Goal: Answer question/provide support

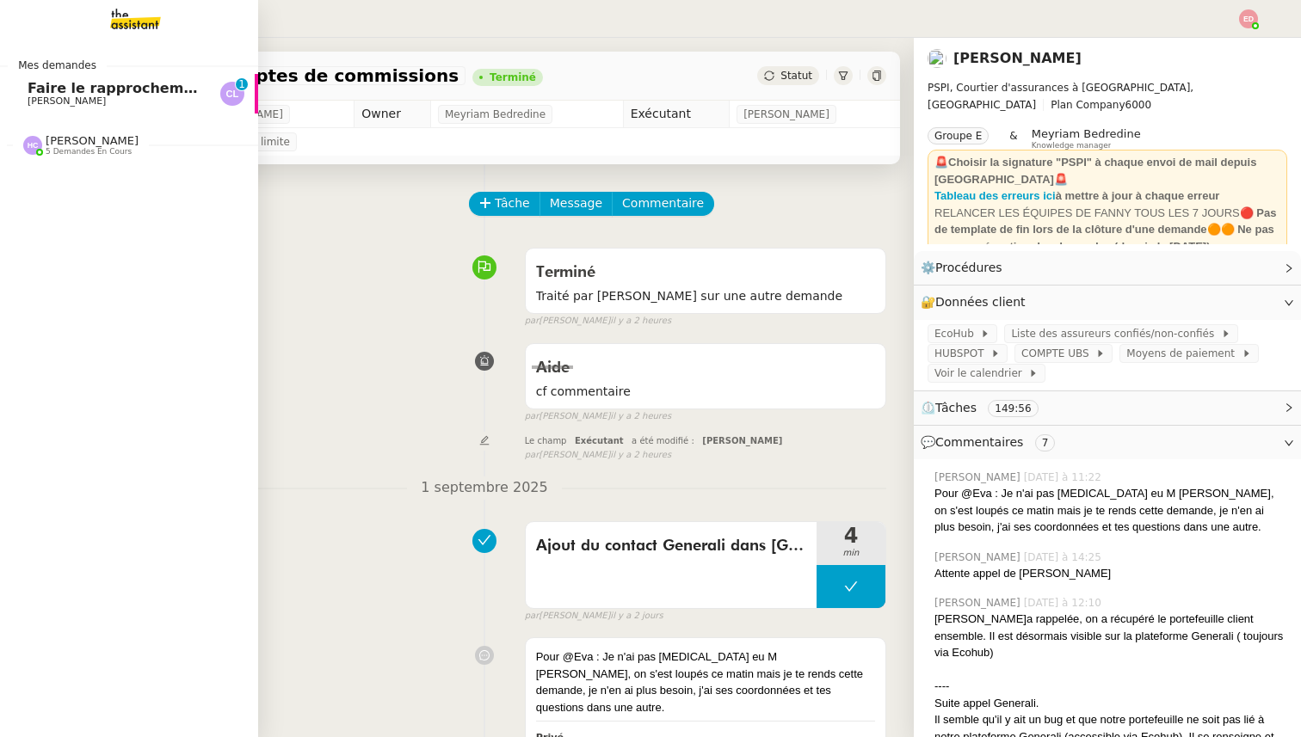
click at [43, 100] on span "[PERSON_NAME]" at bounding box center [67, 100] width 78 height 11
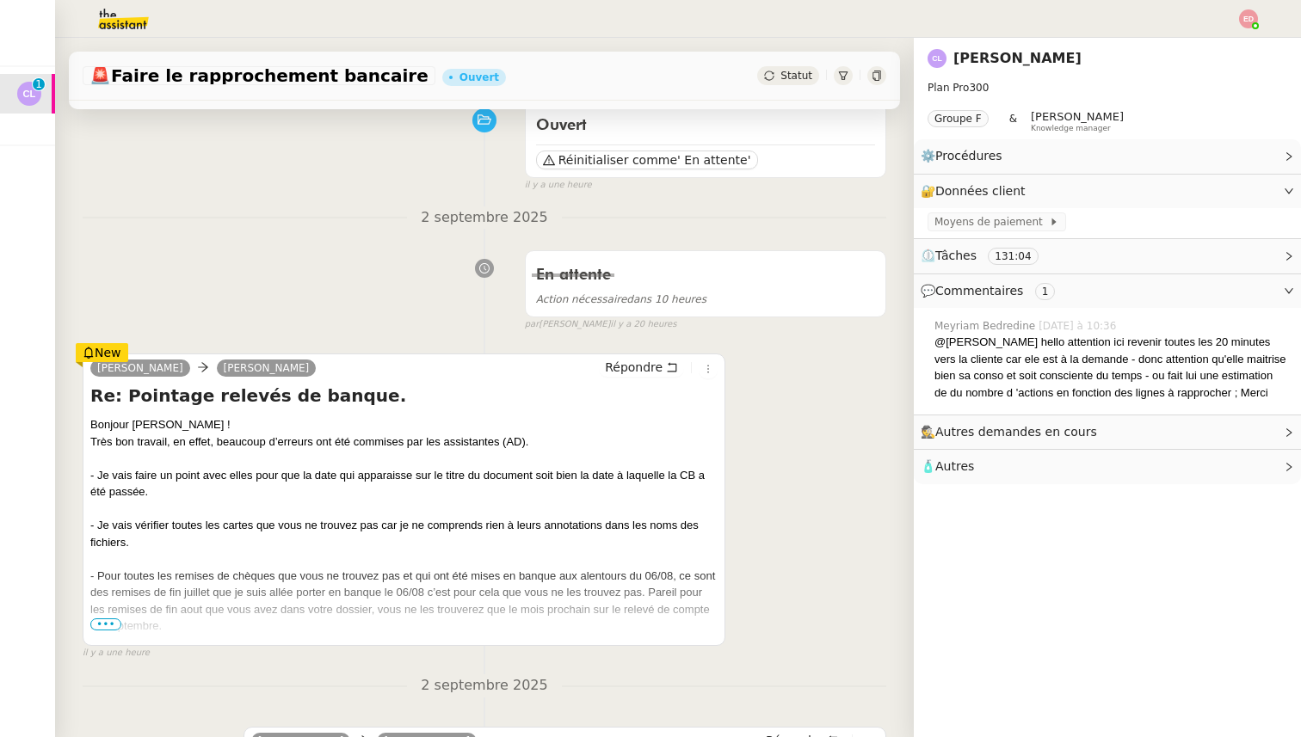
scroll to position [144, 0]
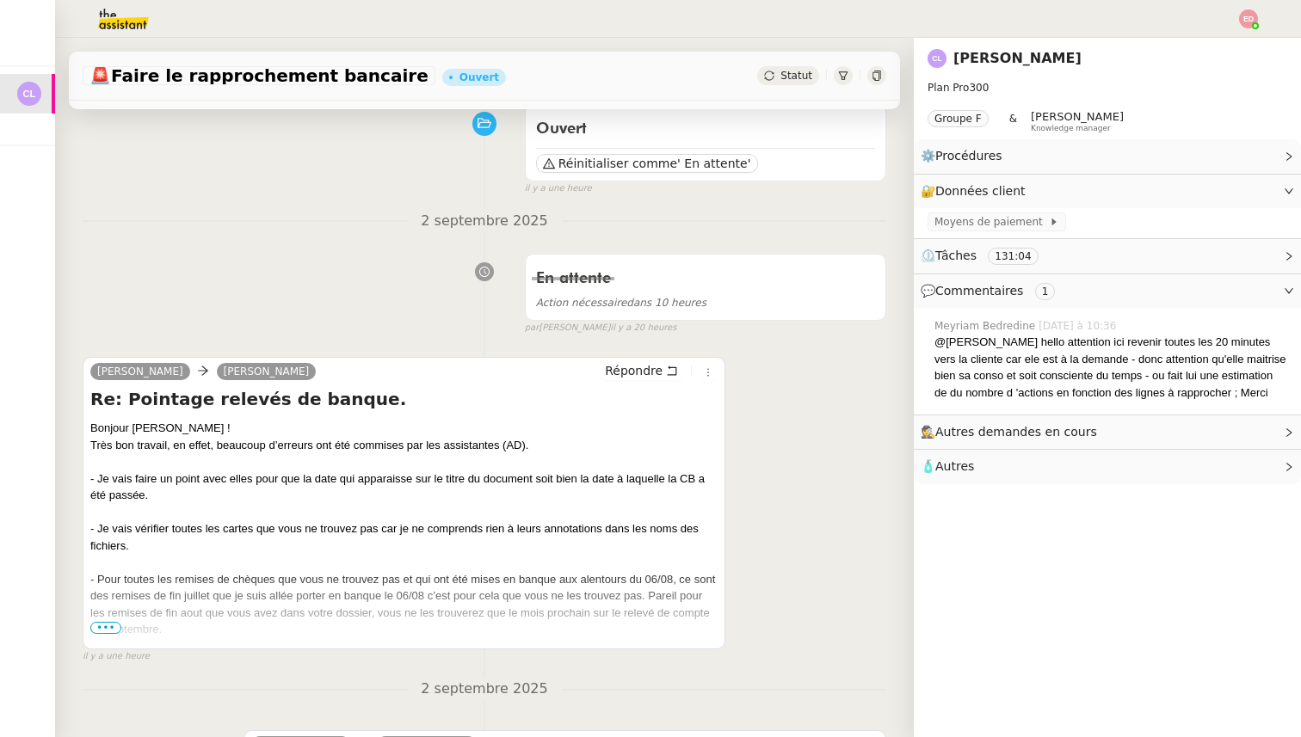
click at [105, 628] on span "•••" at bounding box center [105, 628] width 31 height 12
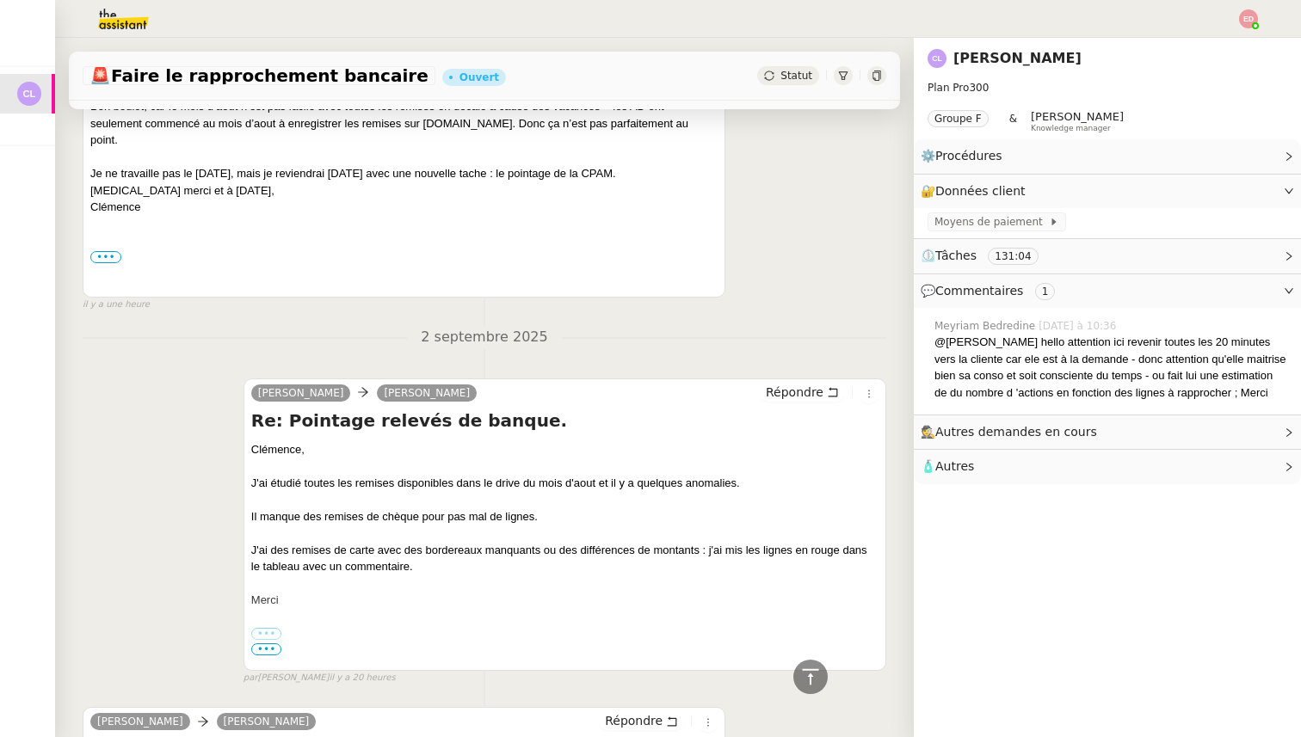
scroll to position [181, 0]
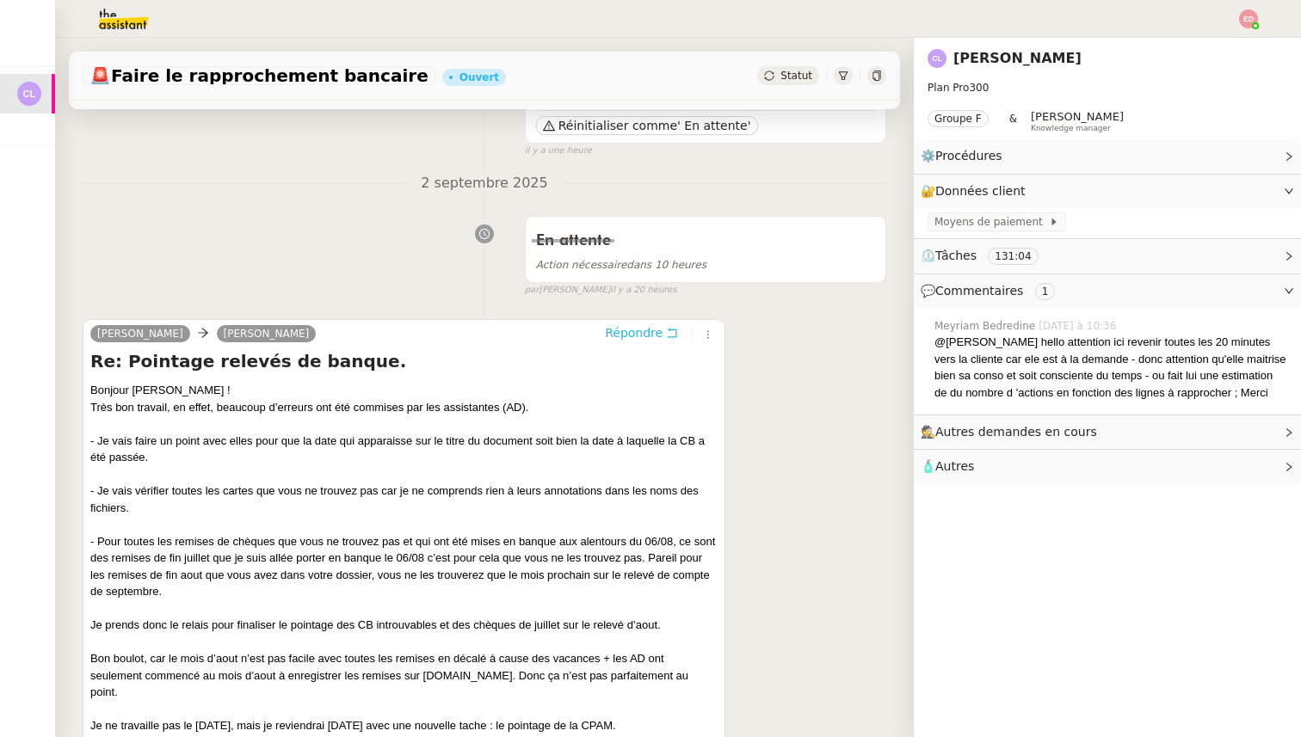
click at [612, 337] on span "Répondre" at bounding box center [634, 332] width 58 height 17
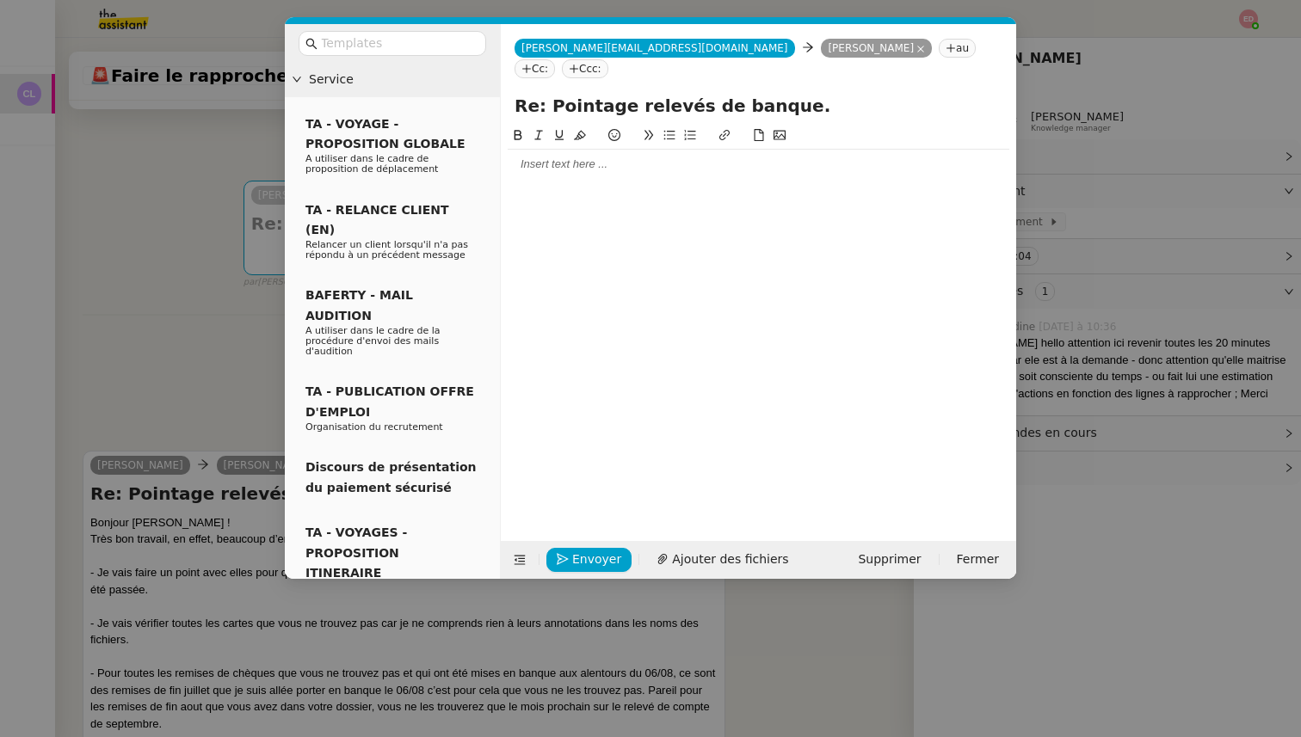
click at [548, 157] on div at bounding box center [758, 164] width 501 height 29
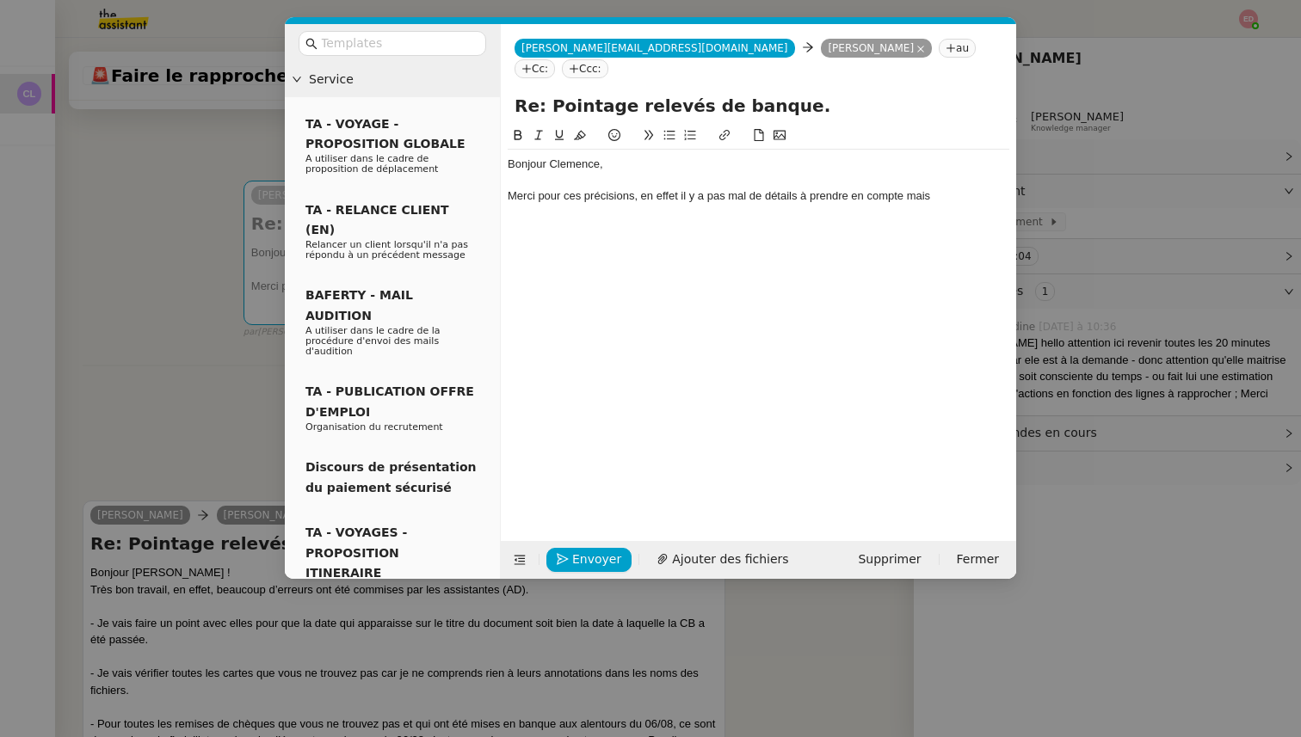
drag, startPoint x: 938, startPoint y: 179, endPoint x: 641, endPoint y: 176, distance: 296.8
click at [641, 188] on div "Merci pour ces précisions, en effet il y a pas mal de détails à prendre en comp…" at bounding box center [758, 195] width 501 height 15
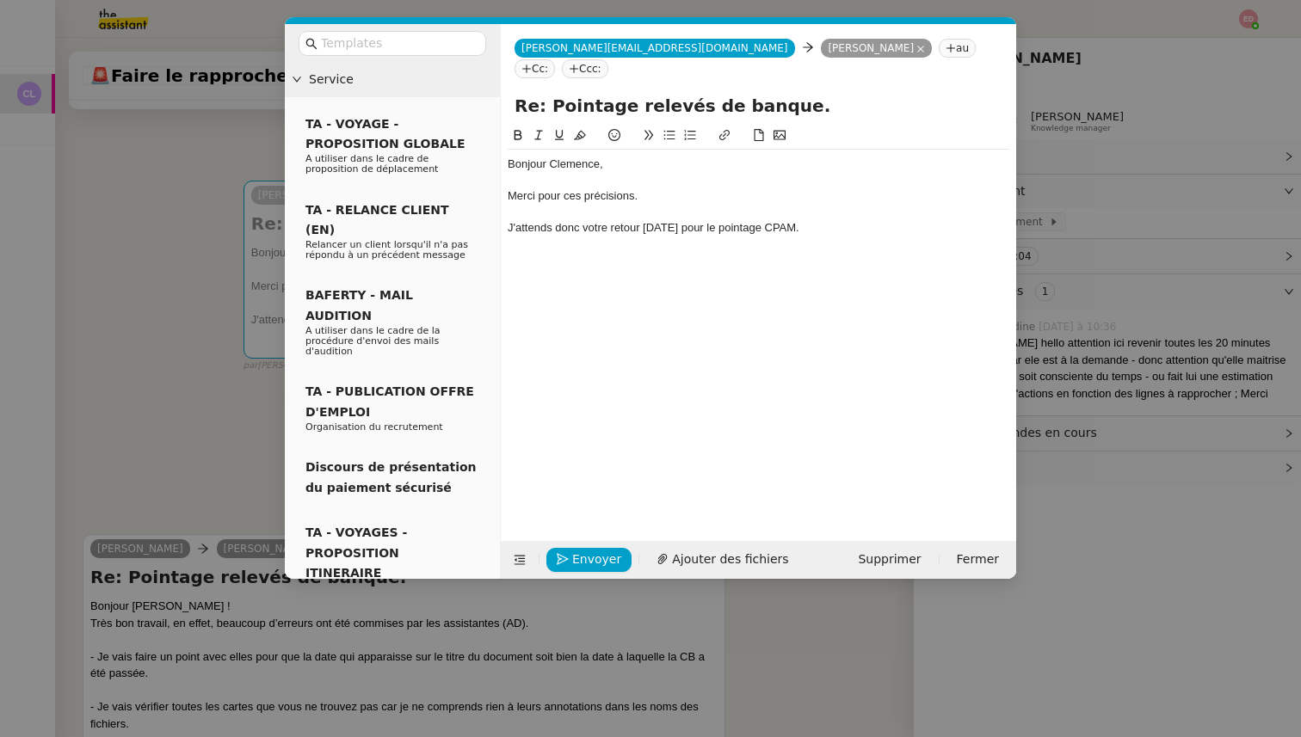
click at [584, 157] on div "Bonjour Clemence," at bounding box center [758, 164] width 501 height 15
click at [0, 0] on lt-span "Cl é mence" at bounding box center [0, 0] width 0 height 0
click at [812, 220] on div "J'attends donc votre retour [DATE] pour le pointage CPAM." at bounding box center [758, 227] width 501 height 15
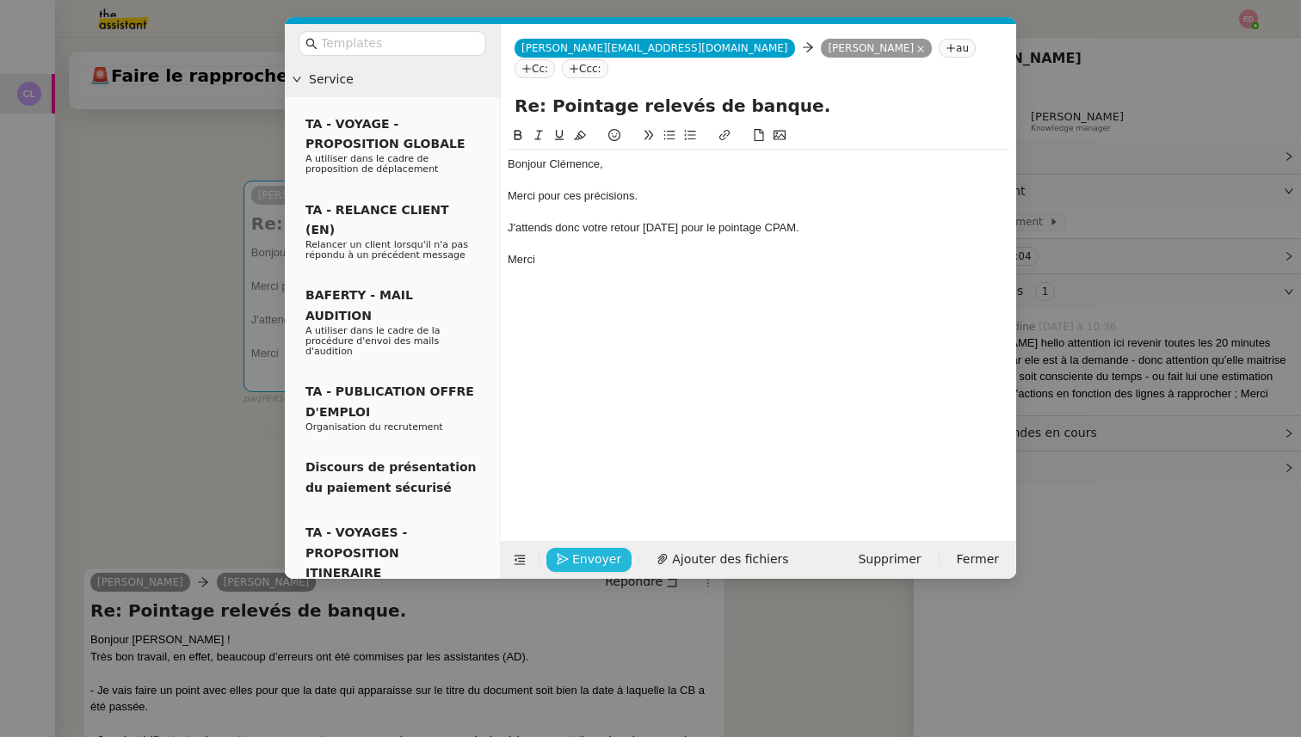
click at [593, 560] on span "Envoyer" at bounding box center [596, 560] width 49 height 20
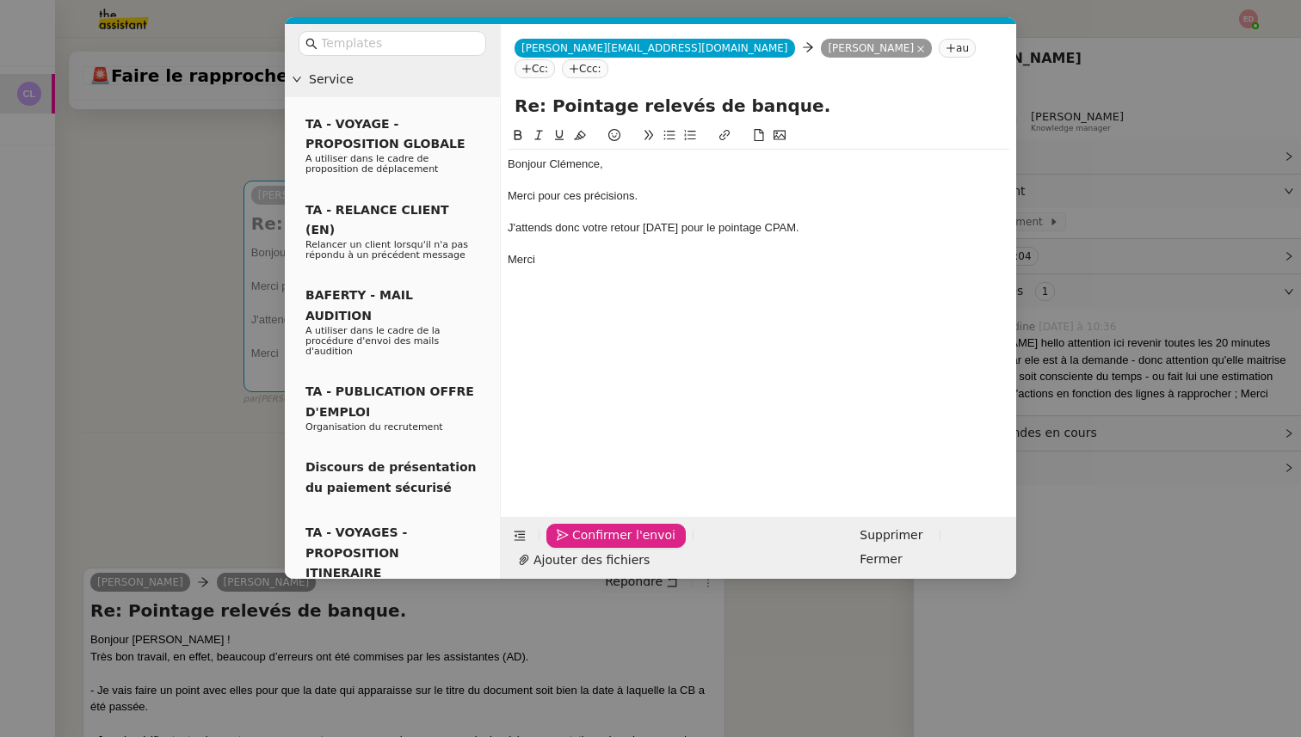
click at [593, 545] on span "Confirmer l'envoi" at bounding box center [623, 536] width 103 height 20
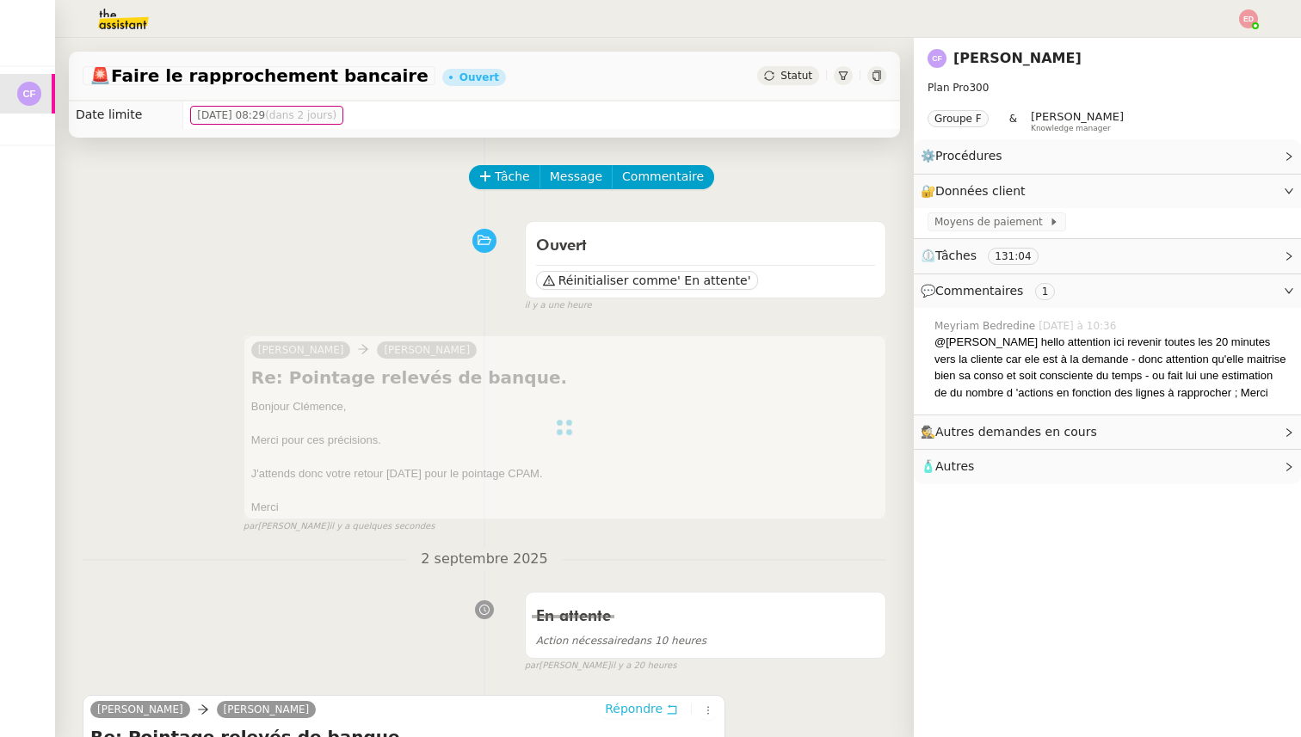
scroll to position [0, 0]
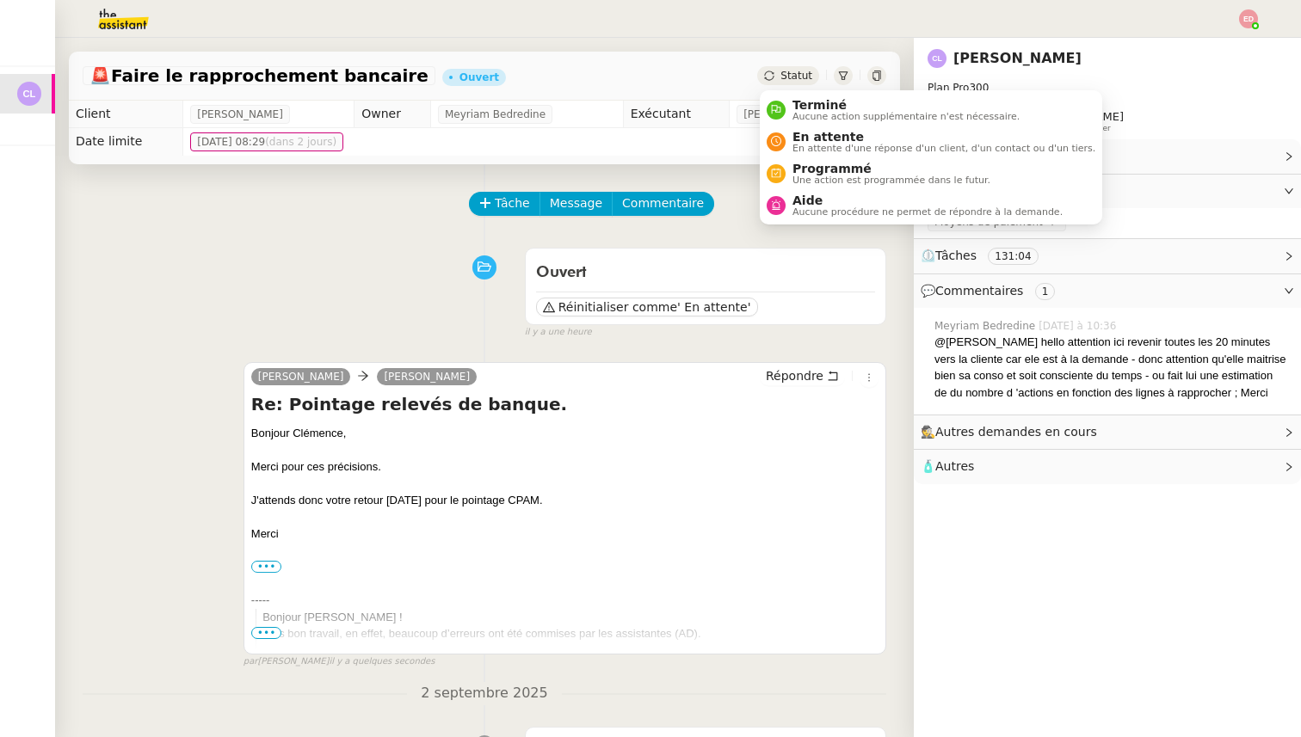
click at [783, 76] on span "Statut" at bounding box center [796, 76] width 32 height 12
click at [808, 203] on span "Aide" at bounding box center [927, 201] width 270 height 14
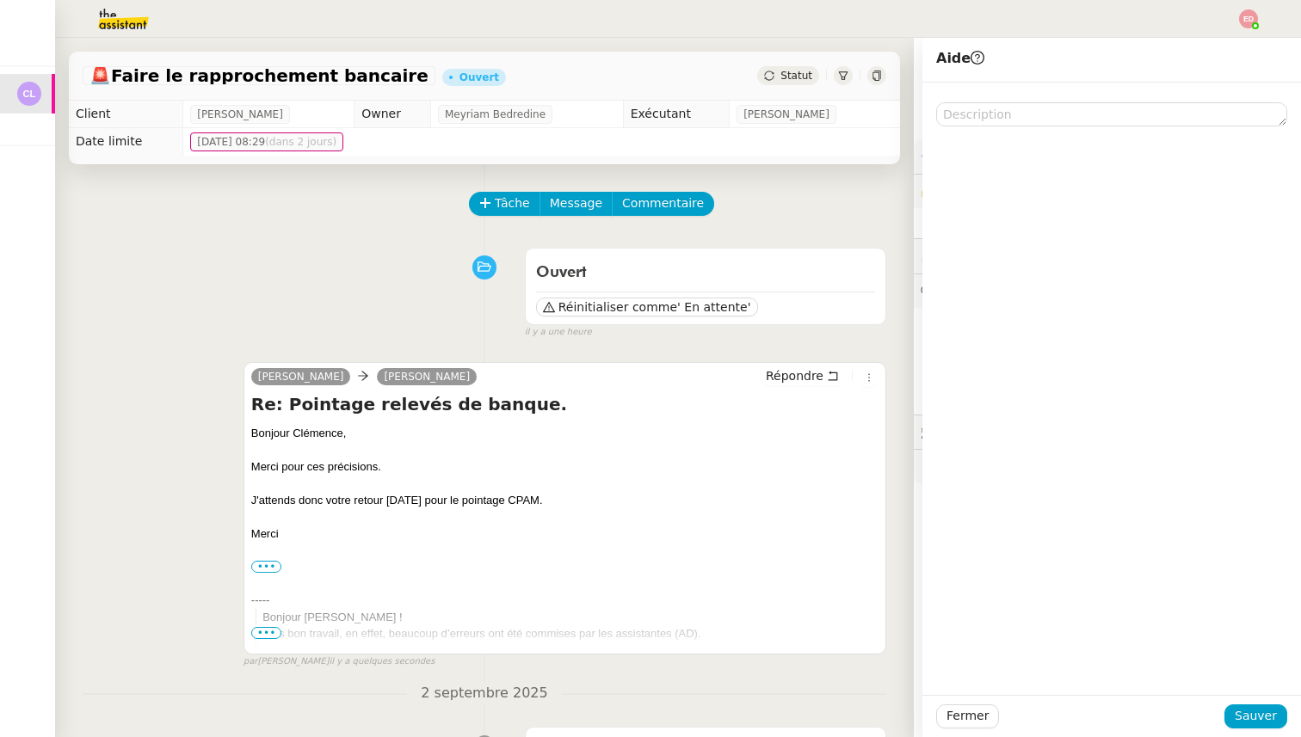
click at [761, 206] on div "Tâche Message Commentaire" at bounding box center [678, 212] width 415 height 41
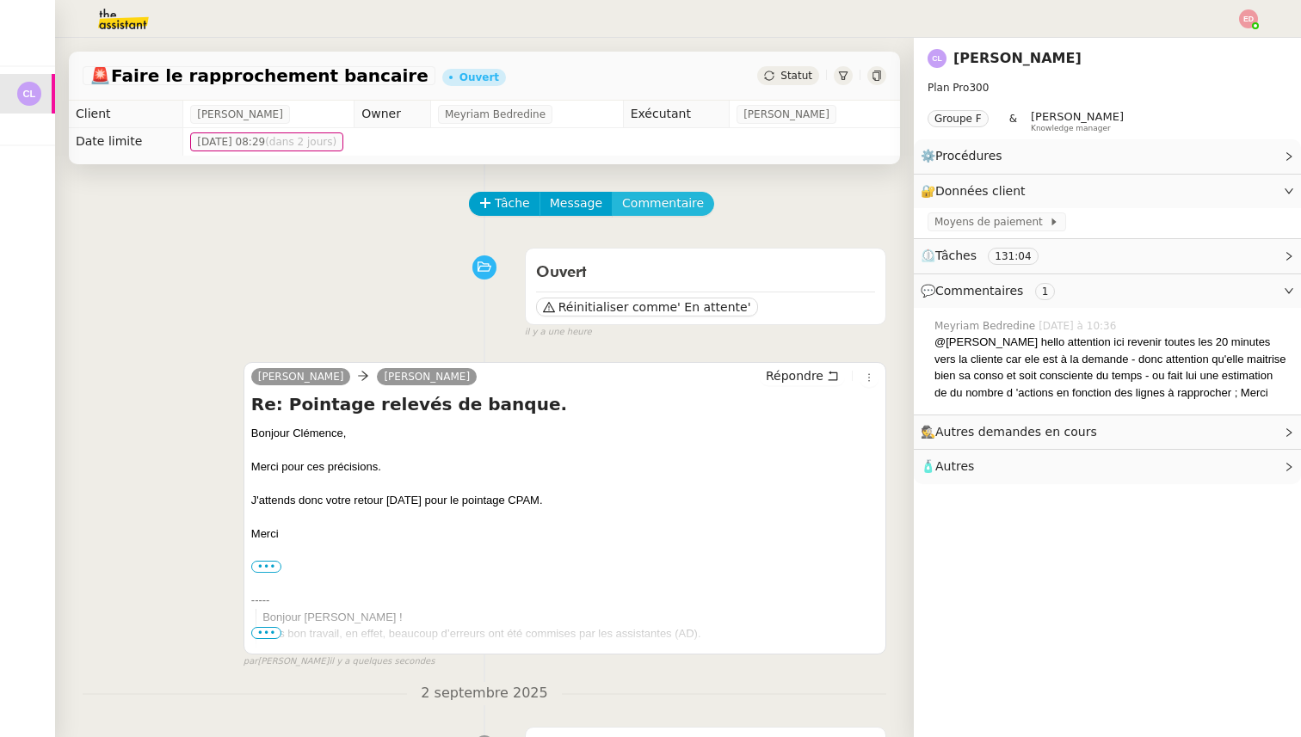
click at [683, 204] on span "Commentaire" at bounding box center [663, 204] width 82 height 20
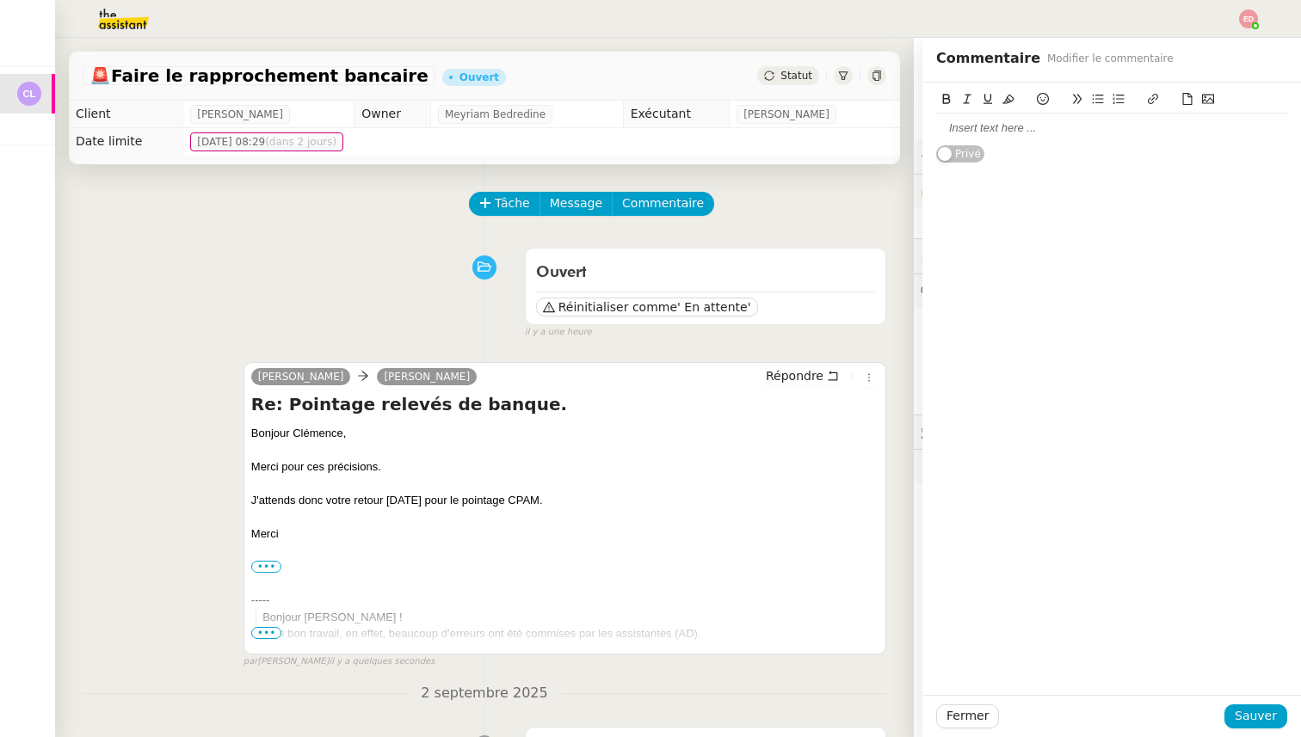
click at [1045, 140] on div at bounding box center [1111, 128] width 351 height 29
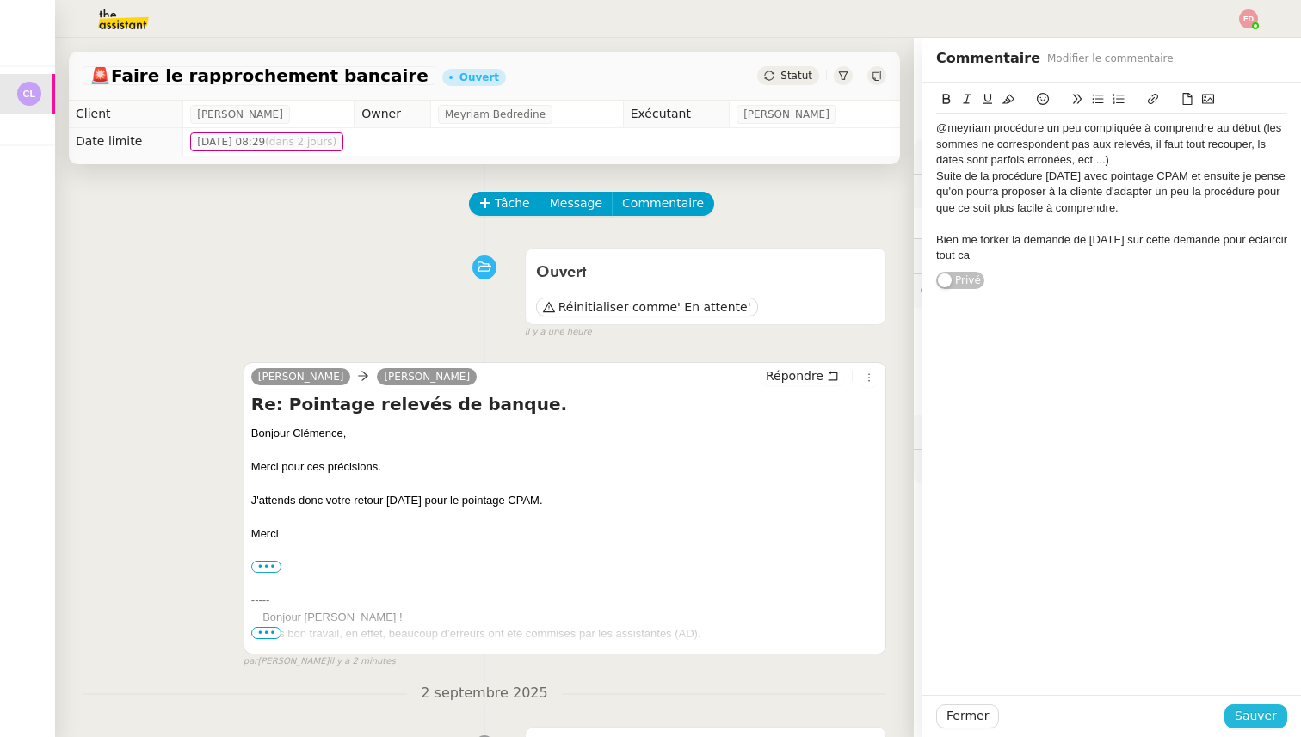
click at [1233, 715] on button "Sauver" at bounding box center [1255, 716] width 63 height 24
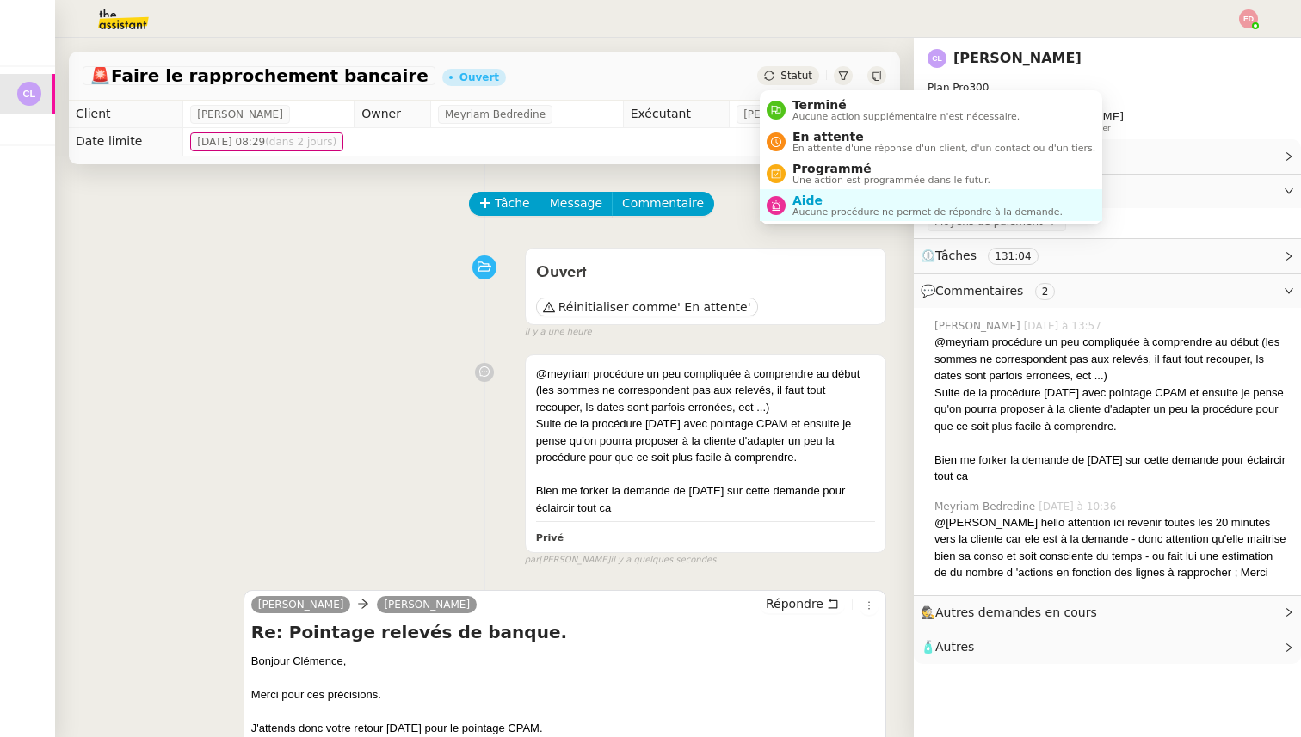
click at [794, 80] on span "Statut" at bounding box center [796, 76] width 32 height 12
click at [816, 209] on span "Aucune procédure ne permet de répondre à la demande." at bounding box center [927, 211] width 270 height 9
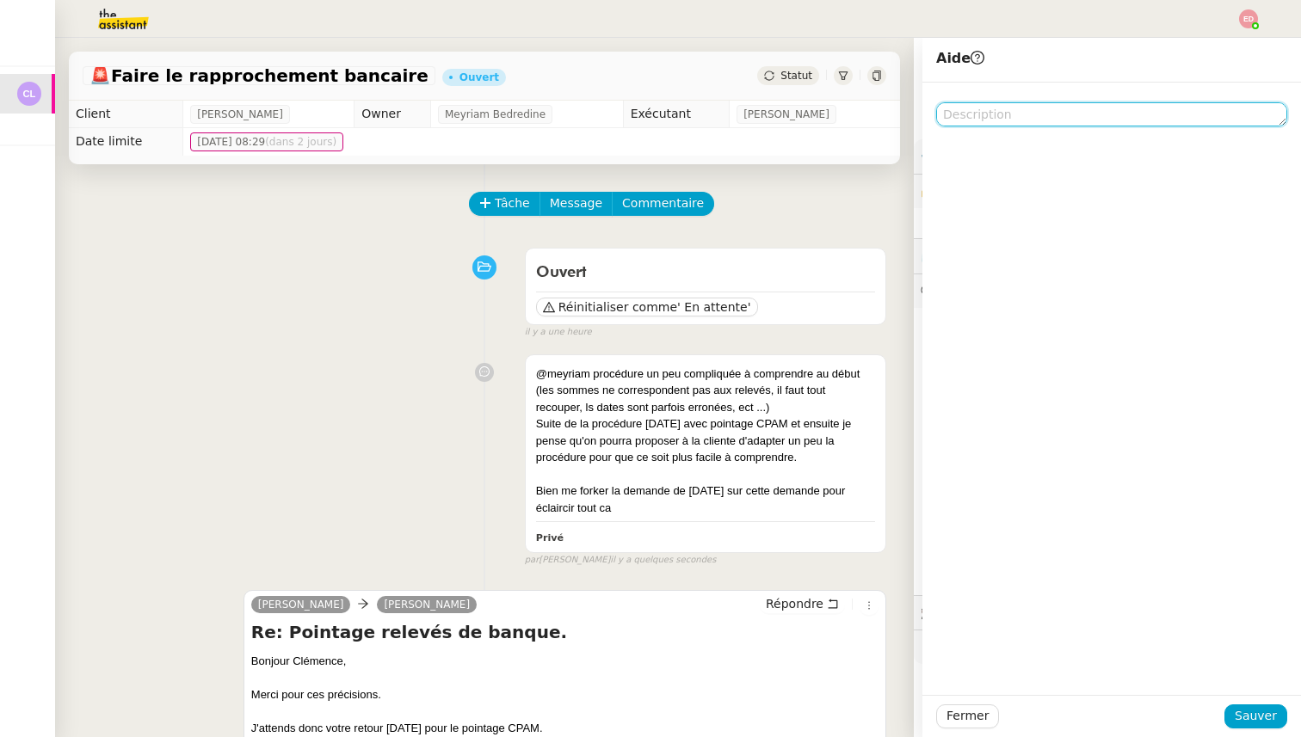
click at [1027, 113] on textarea at bounding box center [1111, 114] width 351 height 24
type textarea "M"
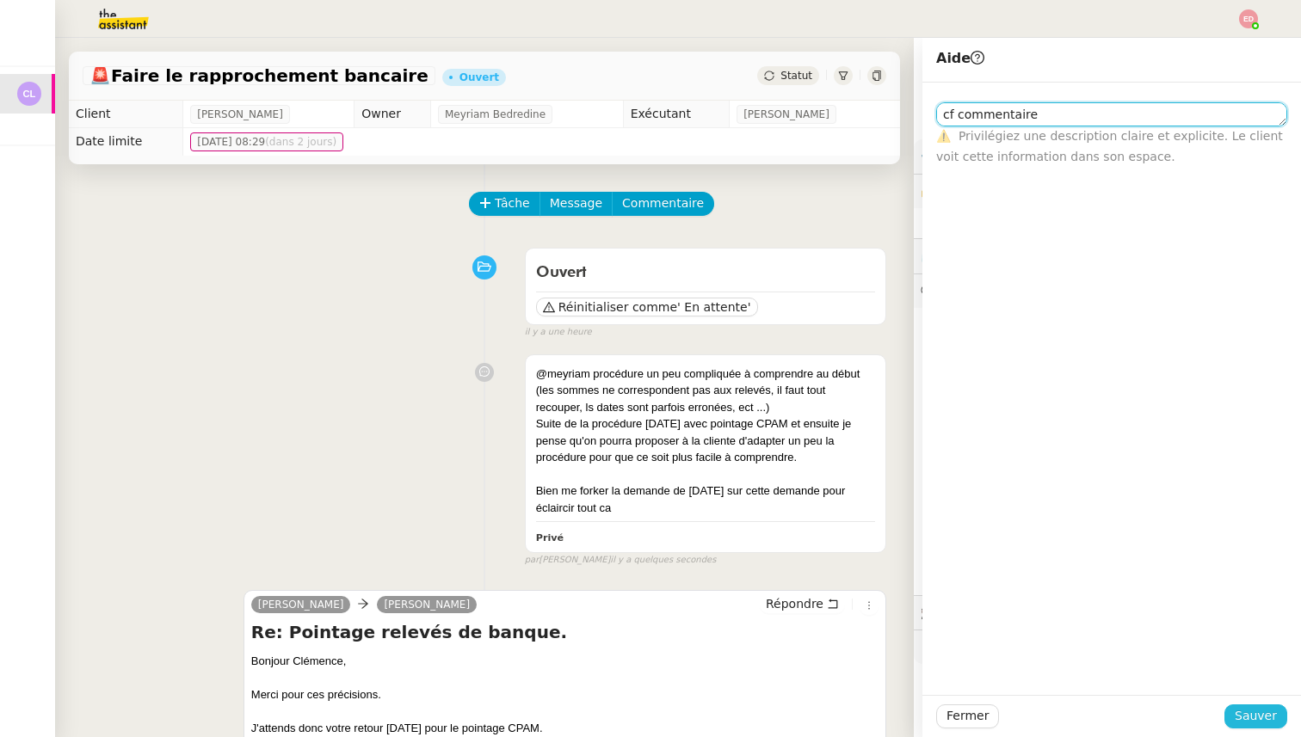
type textarea "cf commentaire"
click at [1233, 711] on button "Sauver" at bounding box center [1255, 716] width 63 height 24
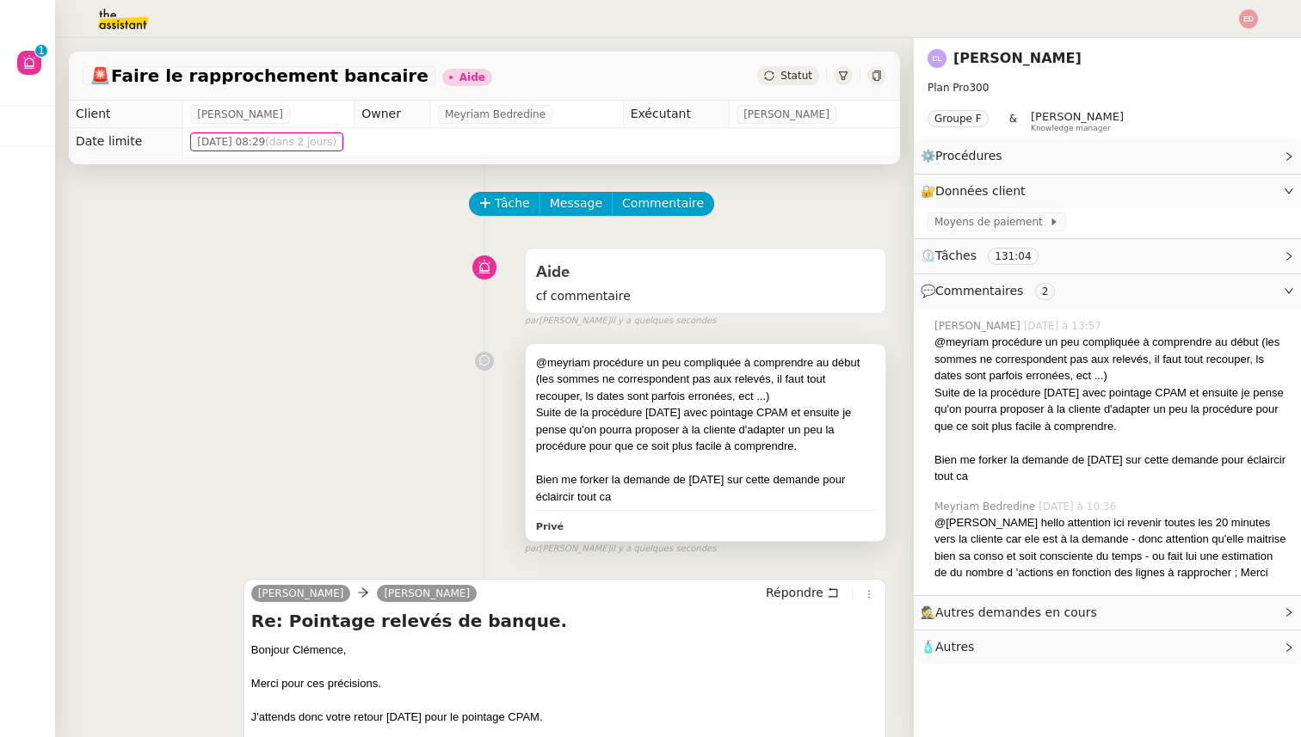
click at [772, 439] on div "Suite de la procédure [DATE] avec pointage CPAM et ensuite je pense qu'on pourr…" at bounding box center [705, 429] width 339 height 51
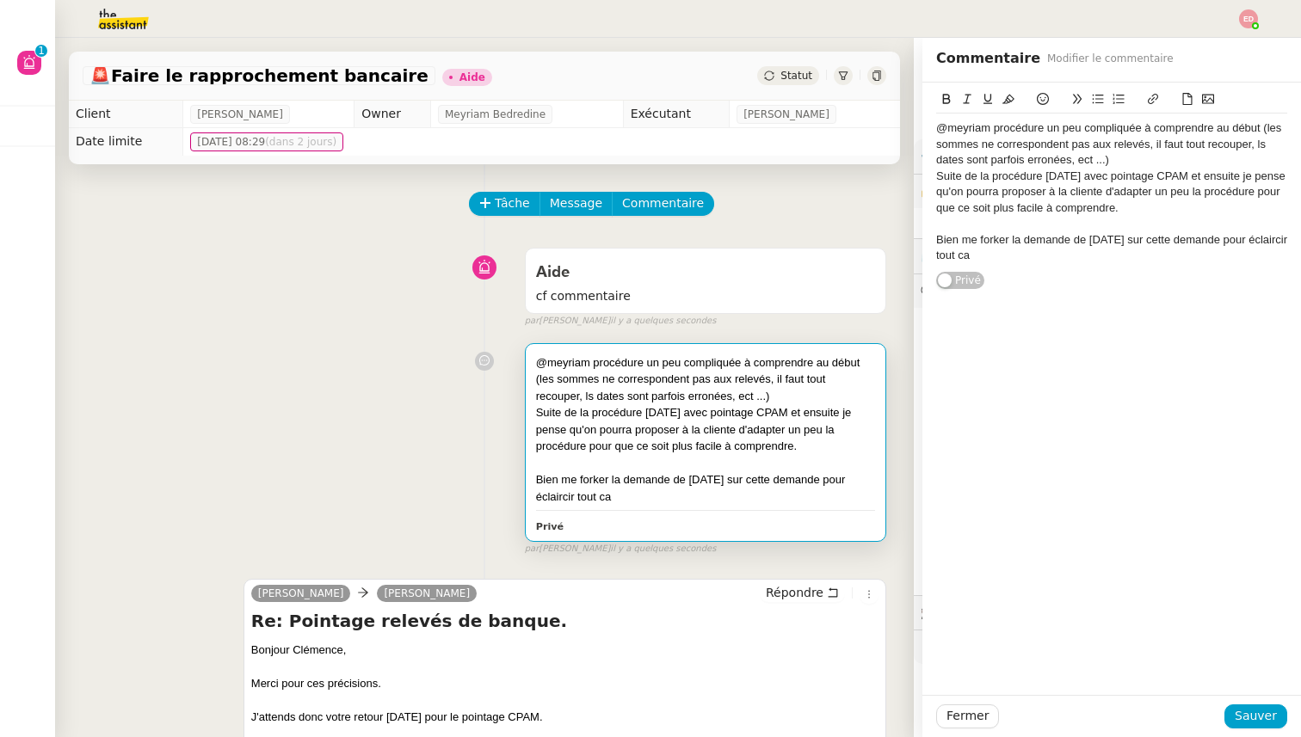
click at [1139, 204] on div "Suite de la procédure [DATE] avec pointage CPAM et ensuite je pense qu'on pourr…" at bounding box center [1111, 192] width 351 height 47
click at [1269, 720] on span "Sauver" at bounding box center [1255, 716] width 42 height 20
